Goal: Task Accomplishment & Management: Manage account settings

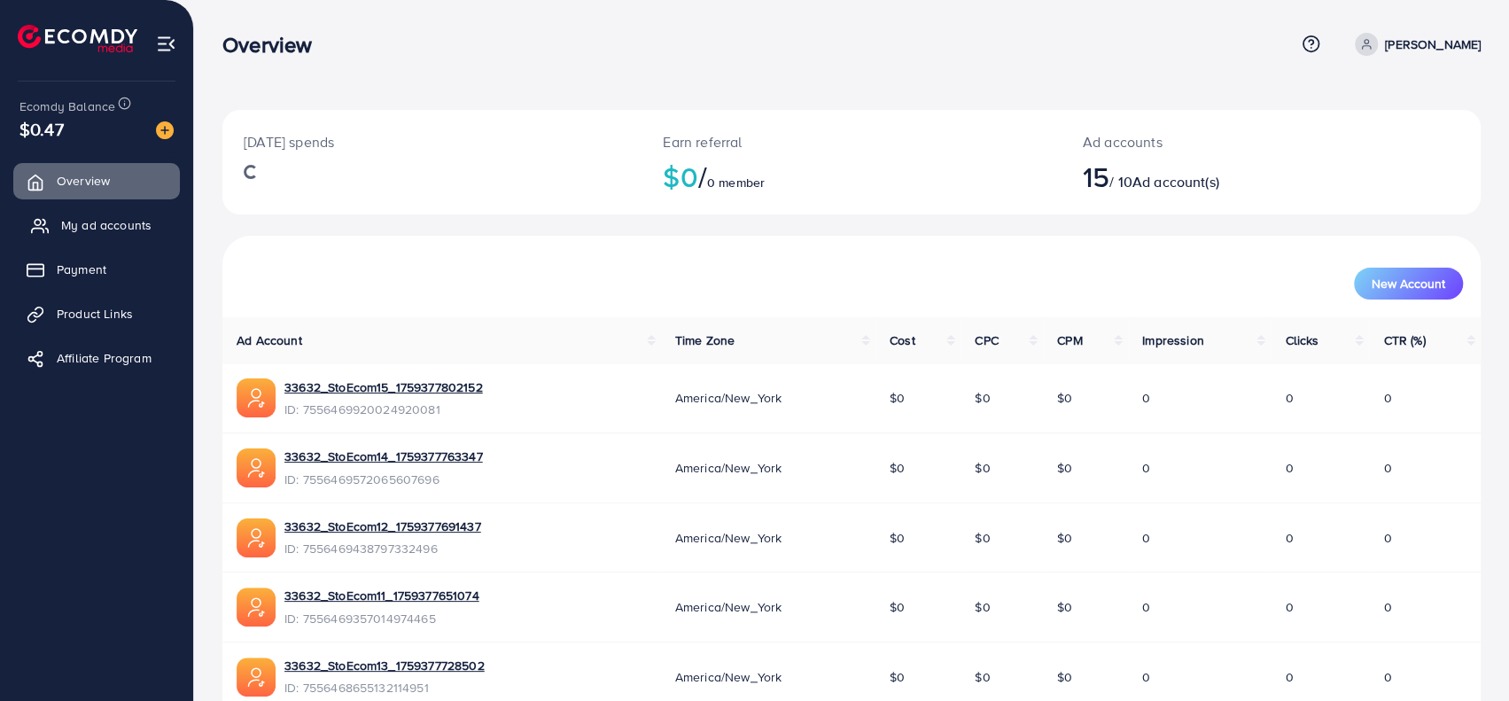
drag, startPoint x: 142, startPoint y: 217, endPoint x: 155, endPoint y: 218, distance: 13.3
click at [142, 217] on span "My ad accounts" at bounding box center [106, 225] width 90 height 18
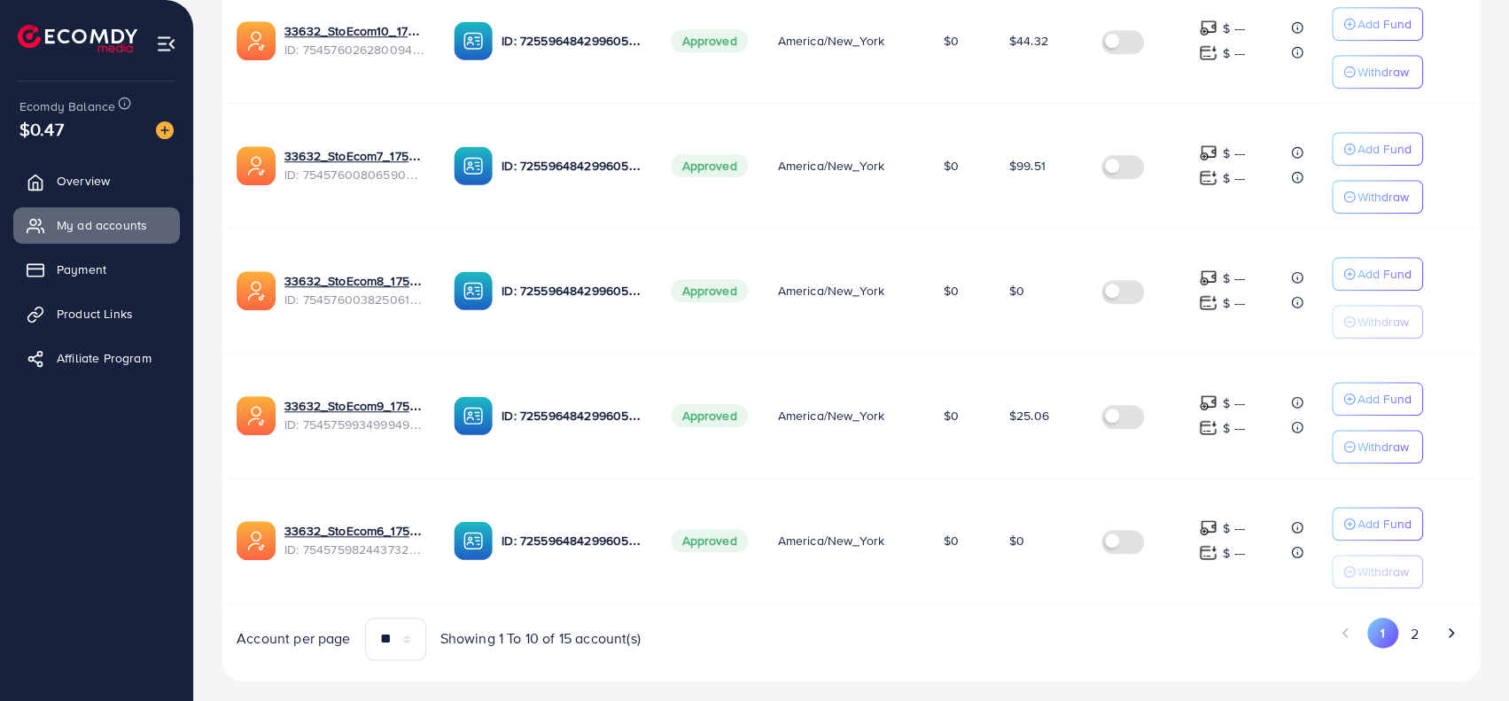
scroll to position [1089, 0]
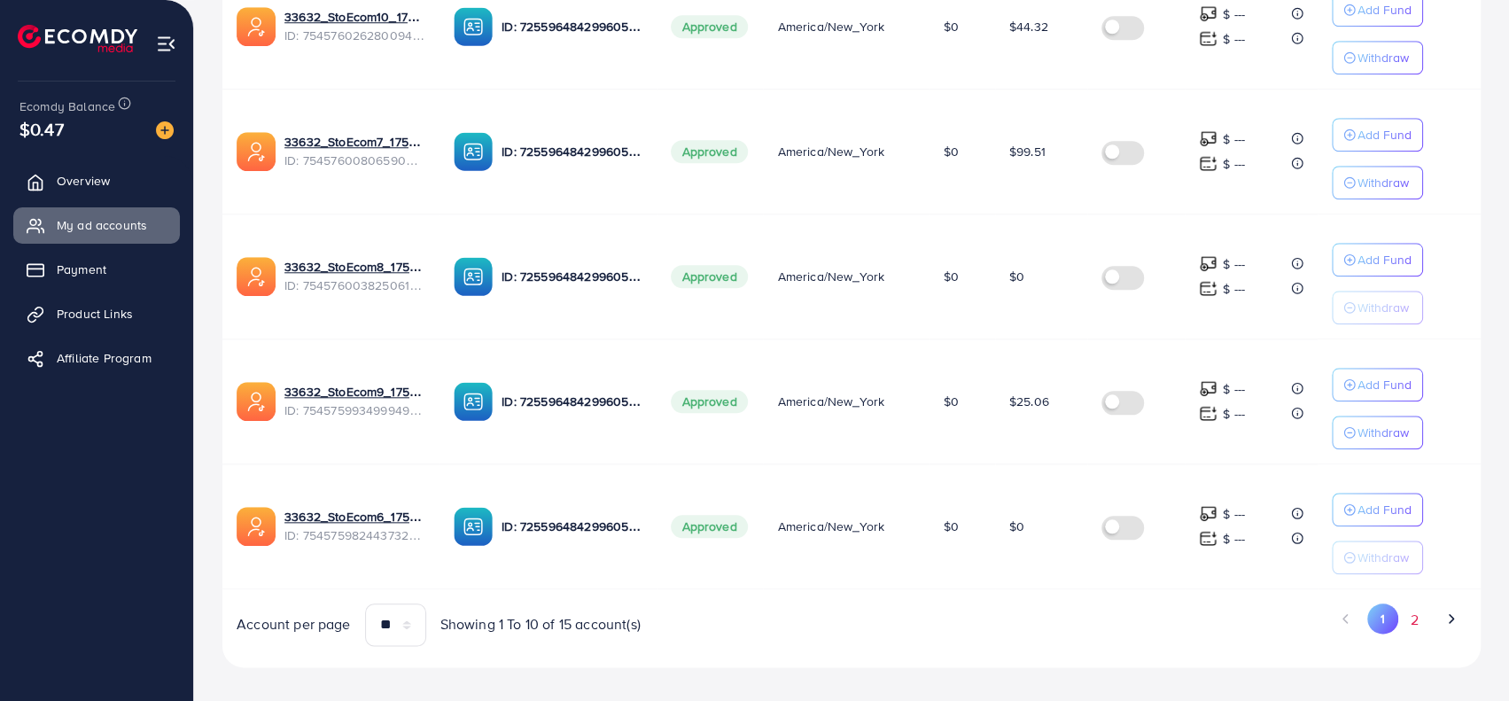
click at [1414, 614] on button "2" at bounding box center [1415, 620] width 32 height 33
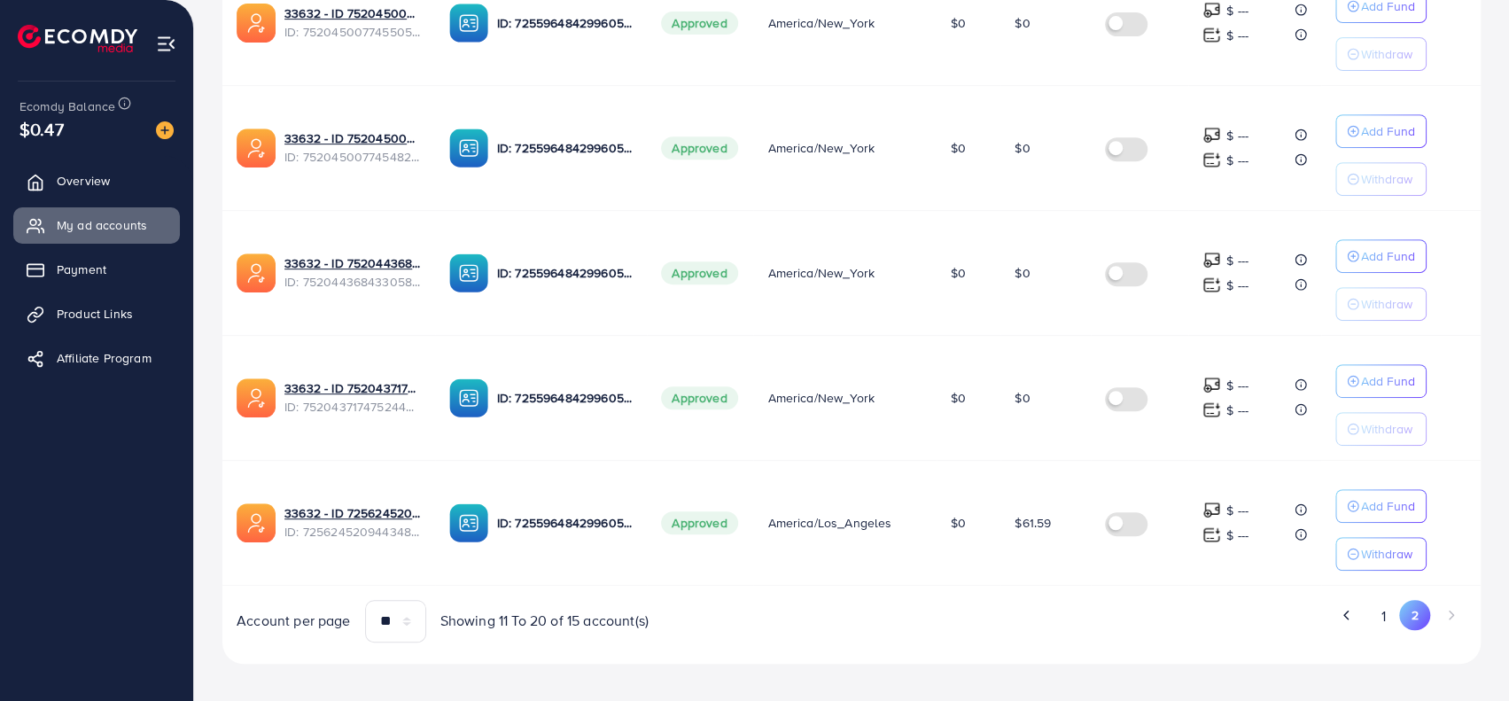
scroll to position [471, 0]
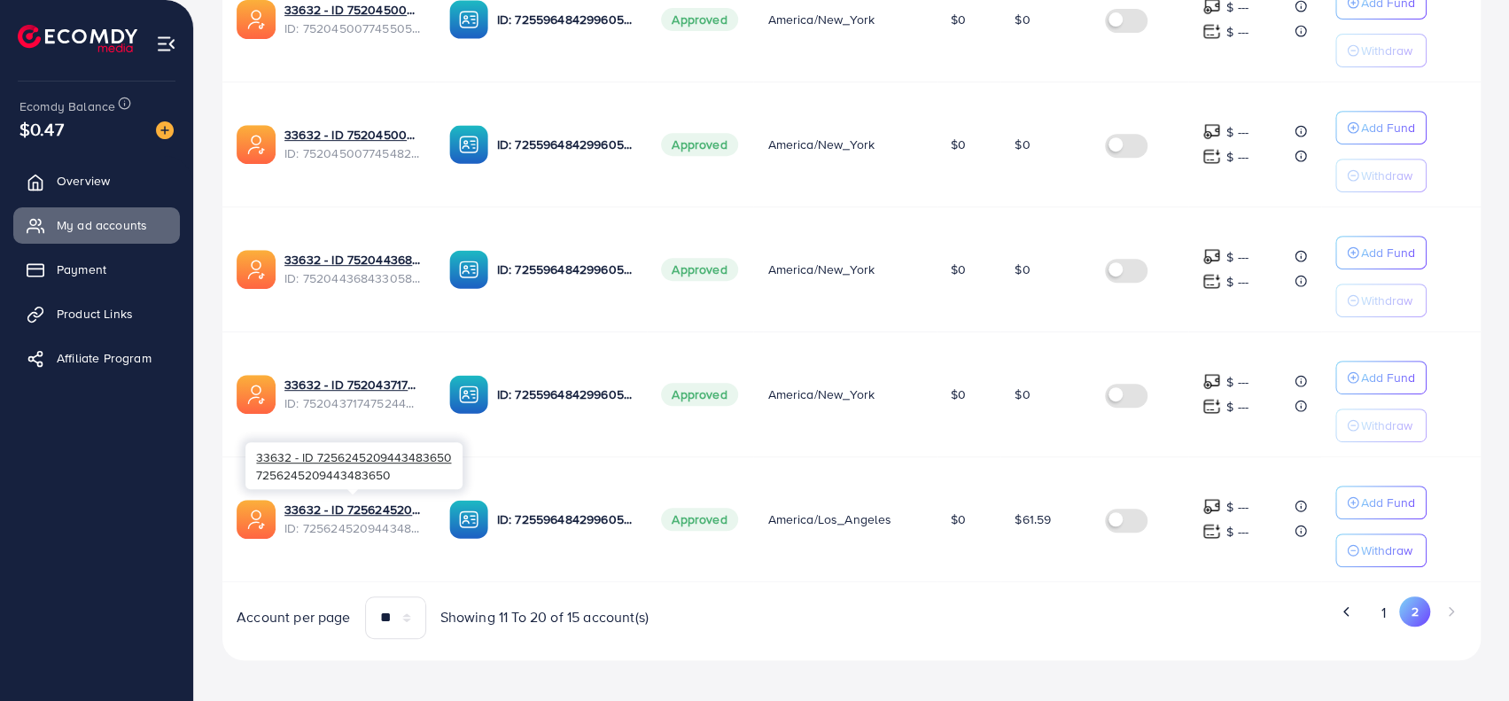
click at [684, 582] on div "Ad Account Your BC ID Ad Account Status Time Zone Cost Balance Auto top-up Thre…" at bounding box center [851, 263] width 1259 height 752
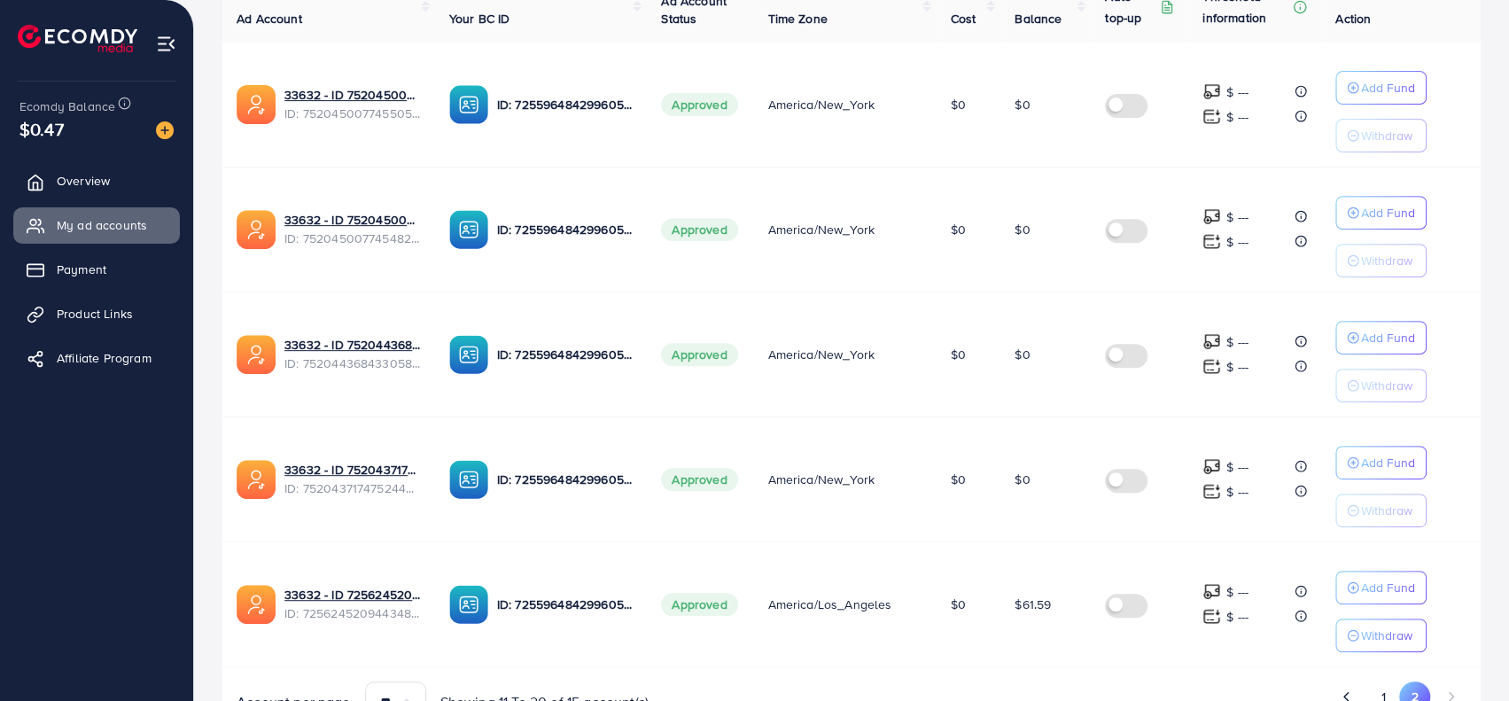
scroll to position [30, 0]
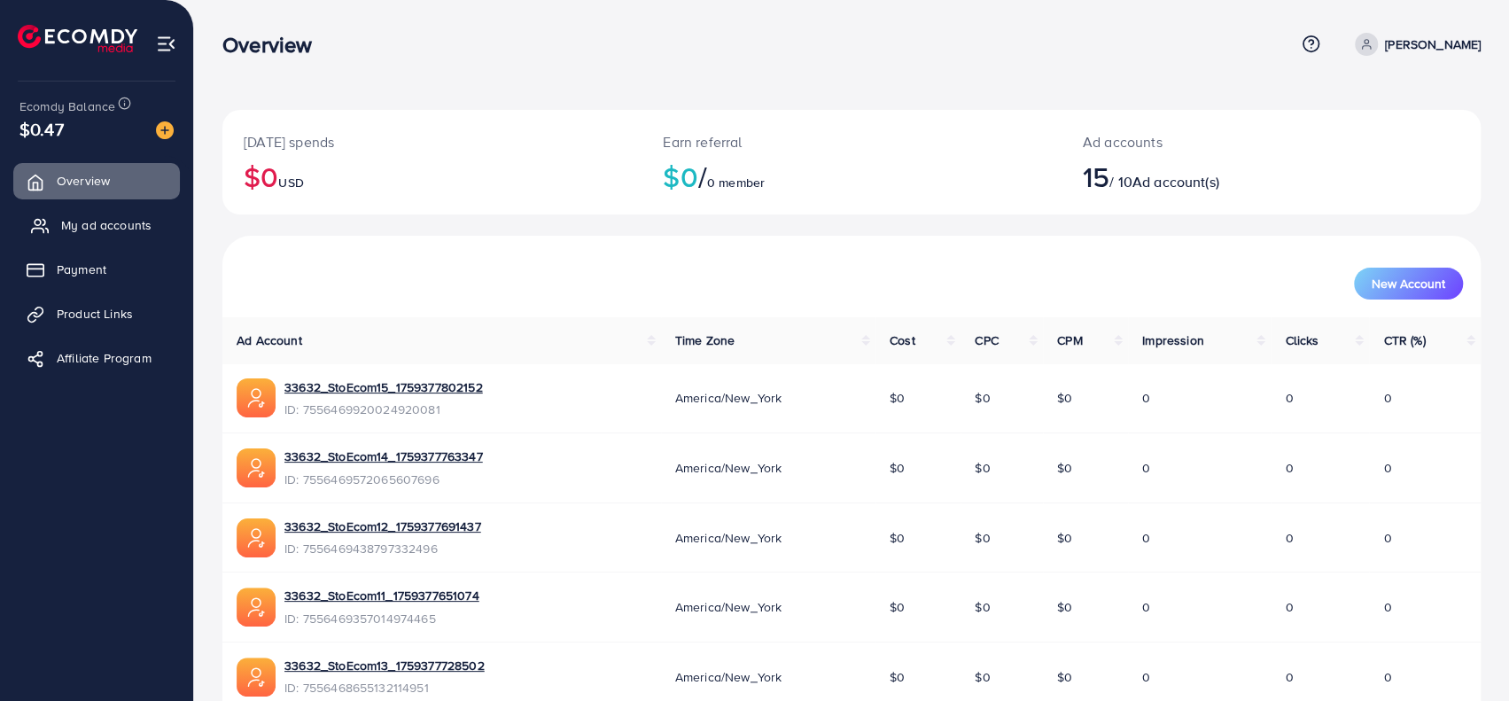
click at [50, 235] on link "My ad accounts" at bounding box center [96, 224] width 167 height 35
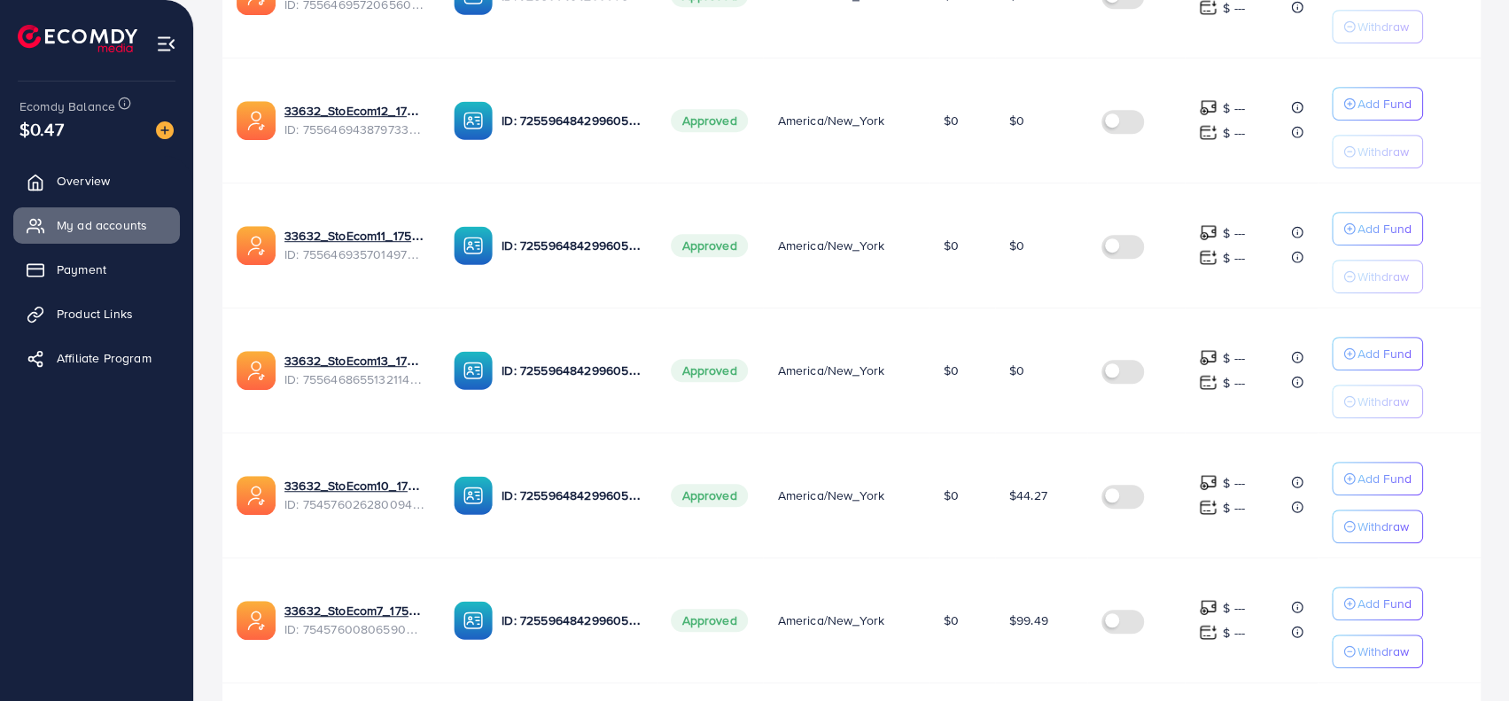
scroll to position [1089, 0]
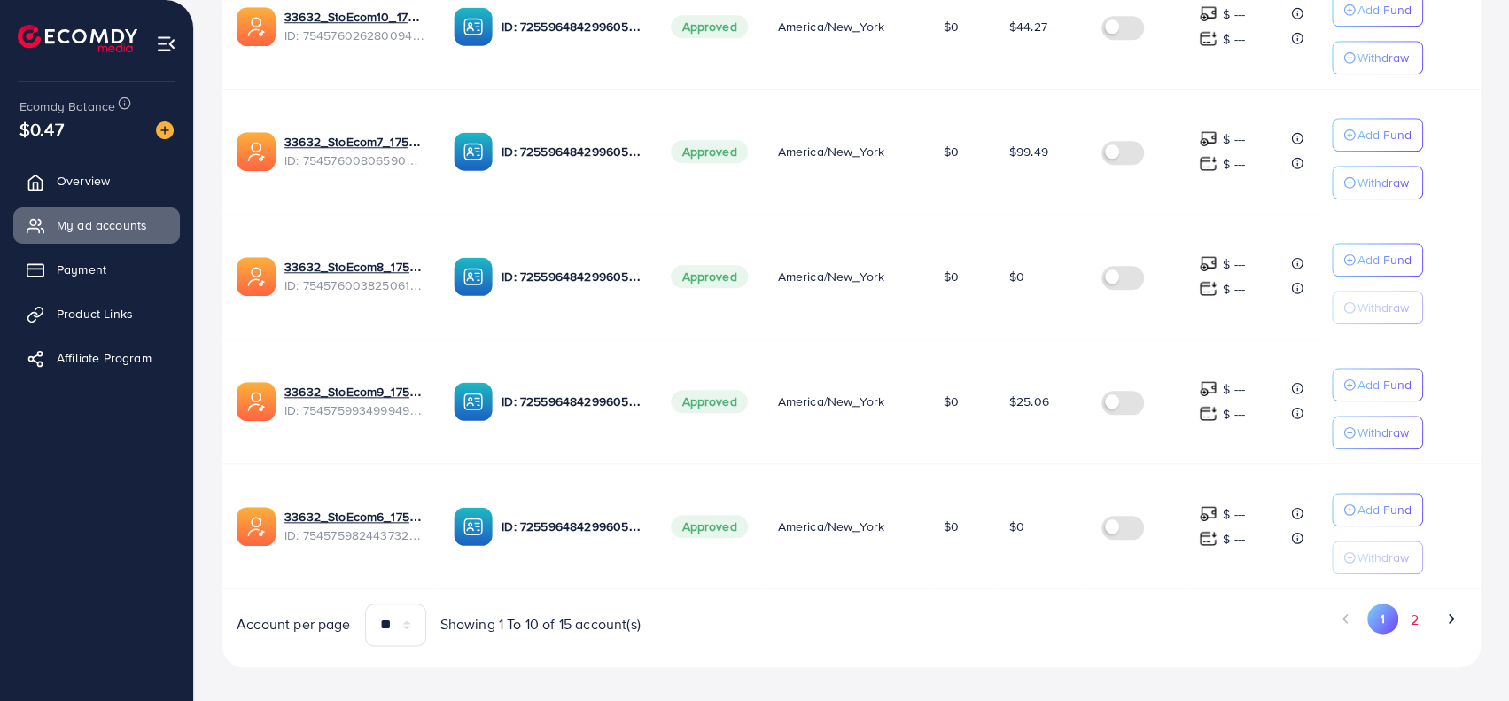
click at [1414, 604] on button "2" at bounding box center [1415, 620] width 32 height 33
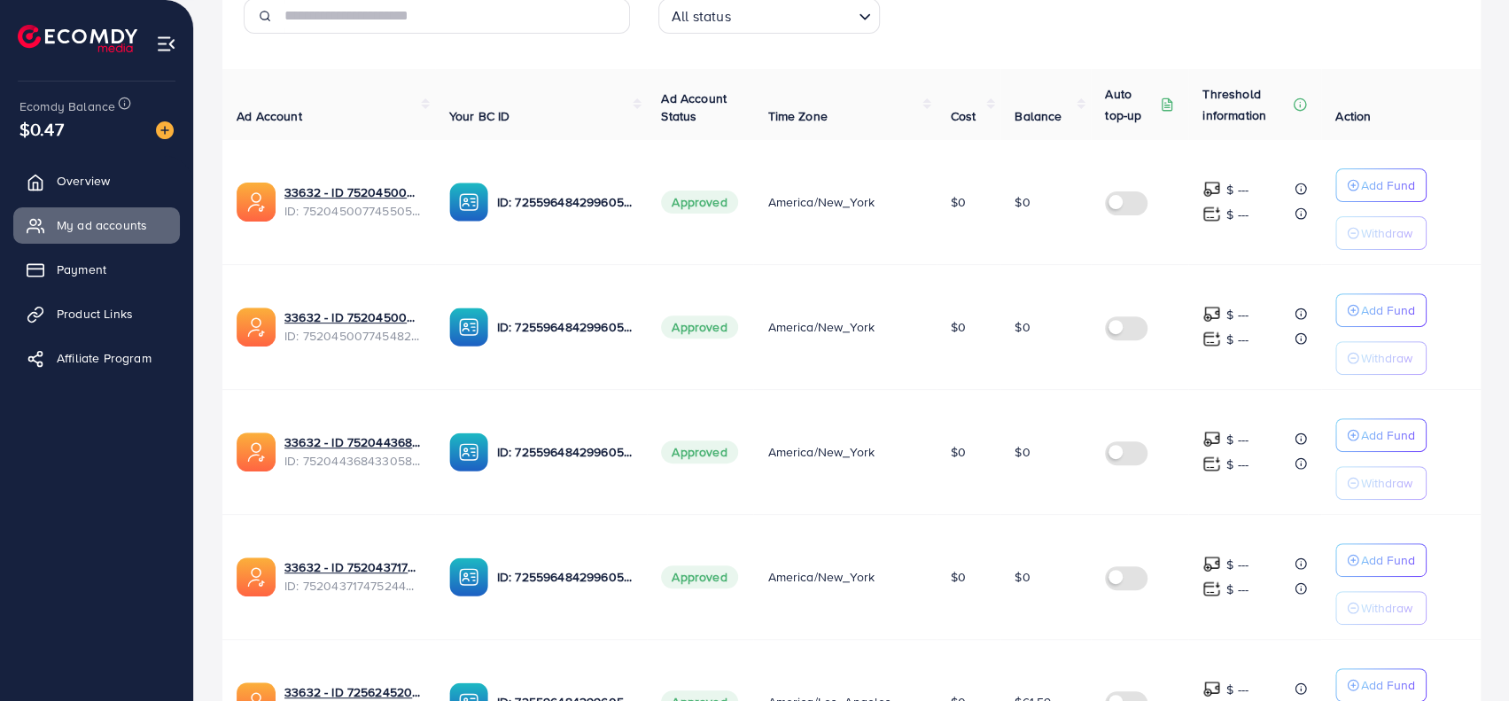
scroll to position [471, 0]
